Goal: Transaction & Acquisition: Register for event/course

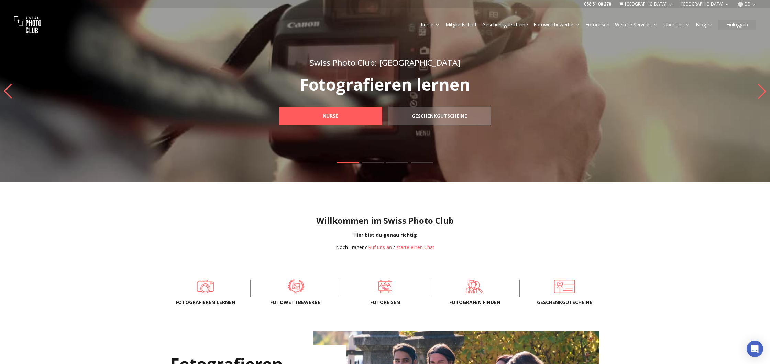
click at [303, 290] on span at bounding box center [296, 286] width 68 height 21
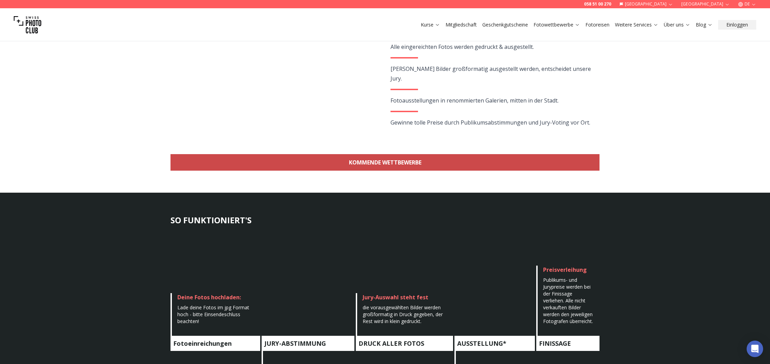
click at [421, 162] on link "KOMMENDE WETTBEWERBE" at bounding box center [384, 162] width 429 height 16
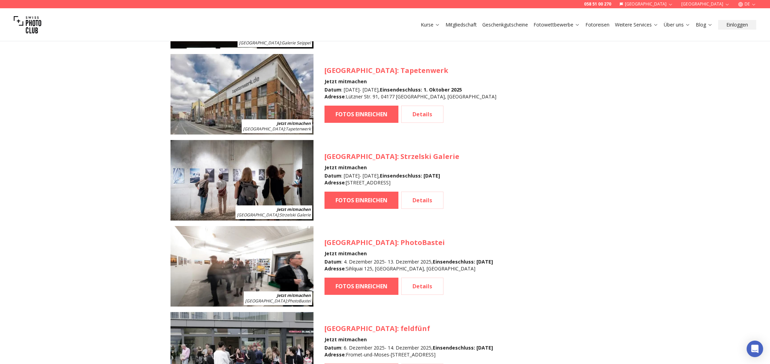
scroll to position [923, 0]
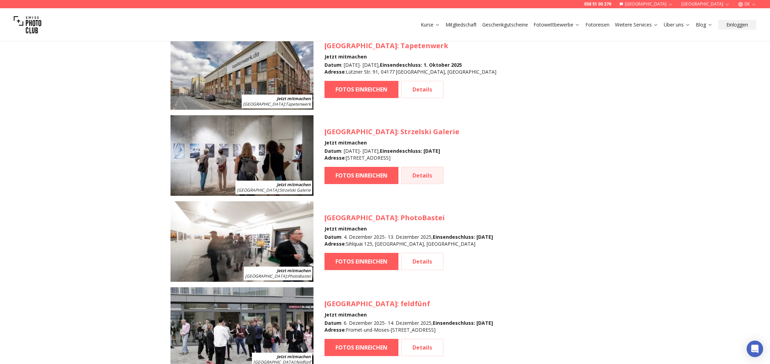
click at [416, 177] on link "Details" at bounding box center [422, 175] width 42 height 17
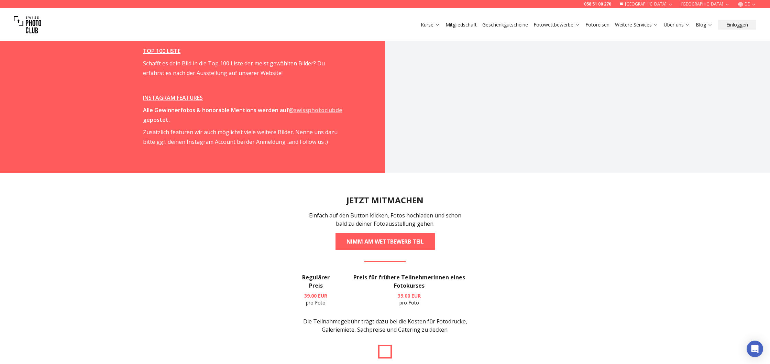
scroll to position [1261, 0]
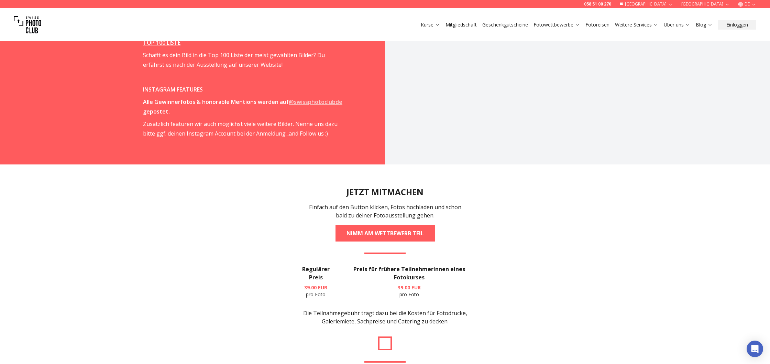
click at [417, 268] on h3 "Preis für frühere TeilnehmerInnen eines Fotokurses" at bounding box center [409, 273] width 127 height 16
click at [416, 268] on h3 "Preis für frühere TeilnehmerInnen eines Fotokurses" at bounding box center [409, 273] width 127 height 16
click at [407, 284] on b "39.00 EUR" at bounding box center [409, 287] width 23 height 7
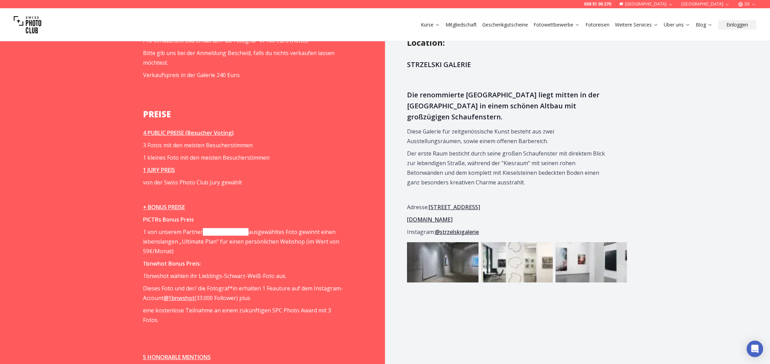
scroll to position [887, 0]
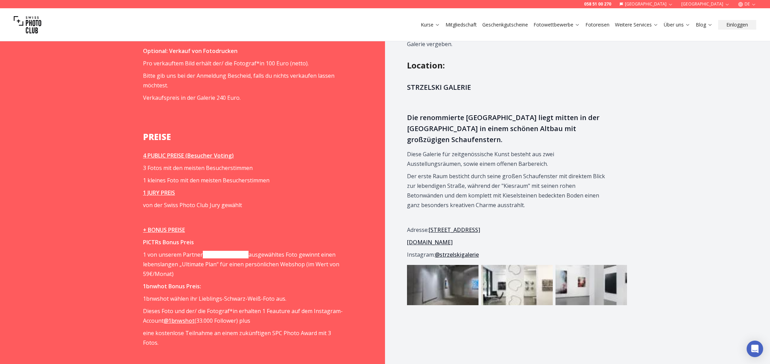
click at [305, 254] on p "1 von unserem Partner [DOMAIN_NAME] ausgewähltes Foto gewinnt einen lebenslange…" at bounding box center [243, 263] width 201 height 29
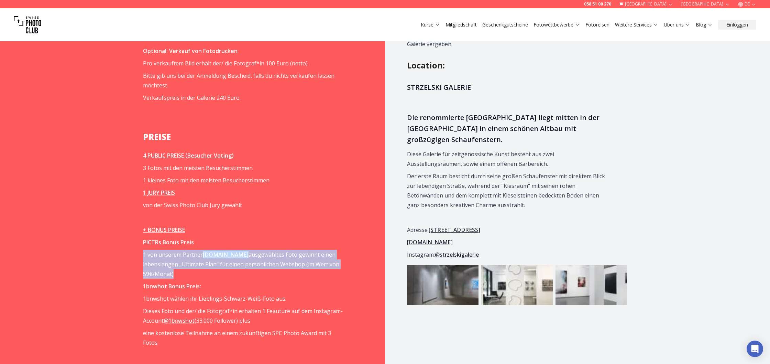
click at [305, 254] on p "1 von unserem Partner [DOMAIN_NAME] ausgewähltes Foto gewinnt einen lebenslange…" at bounding box center [243, 263] width 201 height 29
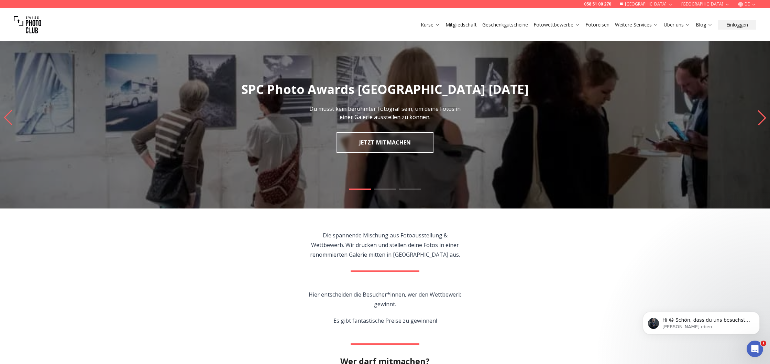
scroll to position [0, 0]
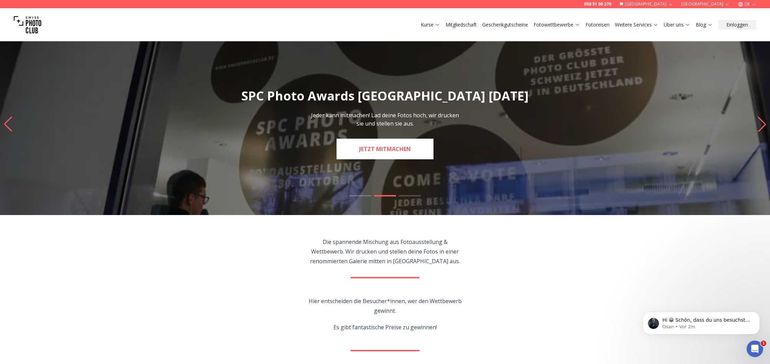
click at [0, 0] on slot "SPC Photo Awards [GEOGRAPHIC_DATA] [DATE] Jeder kann mitmachen! Lad deine Fotos…" at bounding box center [0, 0] width 0 height 0
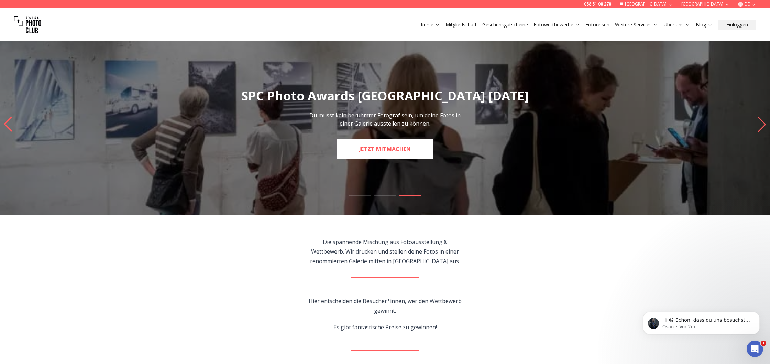
click at [409, 151] on link "JETZT MITMACHEN" at bounding box center [384, 148] width 97 height 21
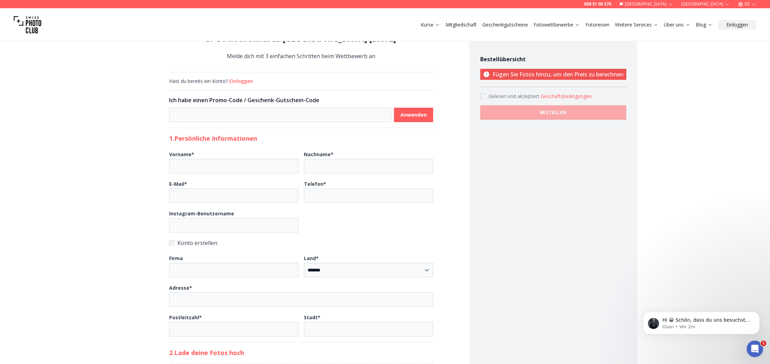
scroll to position [29, 0]
click at [524, 71] on p "Fügen Sie Fotos hinzu, um den Preis zu berechnen" at bounding box center [553, 74] width 146 height 11
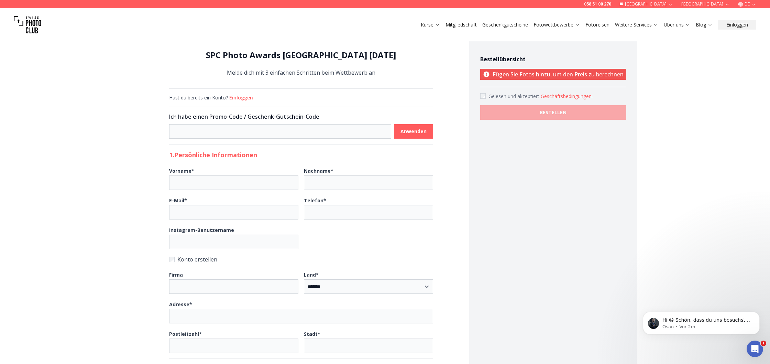
scroll to position [14, 0]
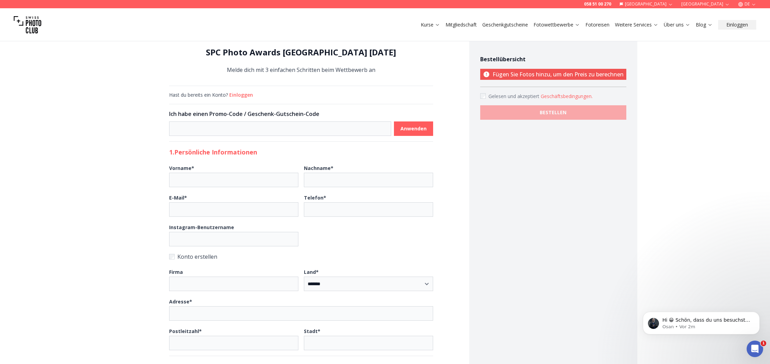
drag, startPoint x: 494, startPoint y: 152, endPoint x: 487, endPoint y: 150, distance: 8.2
click at [494, 152] on div "Bestellübersicht Fügen Sie Fotos hinzu, um den Preis zu berechnen Gelesen und a…" at bounding box center [553, 297] width 168 height 556
